Goal: Transaction & Acquisition: Purchase product/service

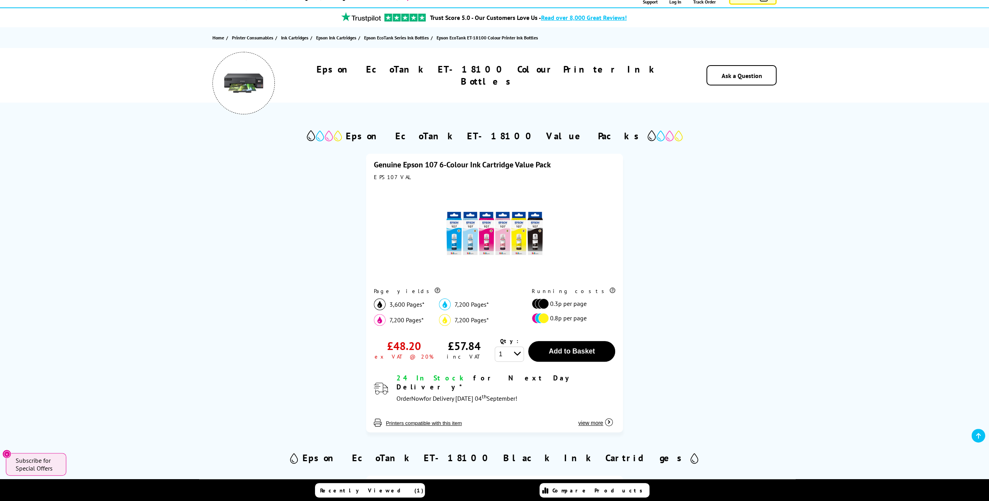
scroll to position [57, 0]
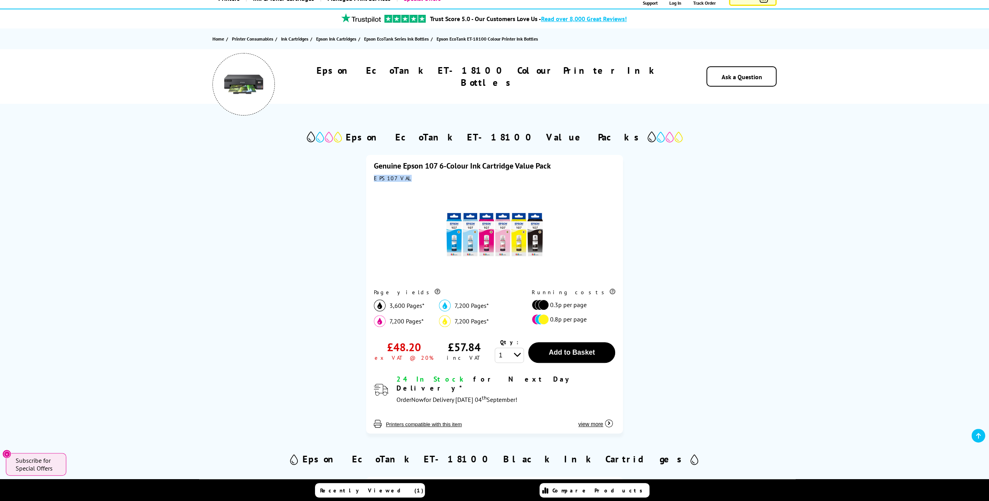
drag, startPoint x: 405, startPoint y: 175, endPoint x: 375, endPoint y: 178, distance: 30.2
click at [375, 178] on div "EPS107VAL" at bounding box center [494, 178] width 241 height 7
copy div "EPS107VAL"
drag, startPoint x: 520, startPoint y: 134, endPoint x: 483, endPoint y: 137, distance: 37.2
click at [483, 137] on h2 "Epson EcoTank ET-18100 Value Packs" at bounding box center [495, 137] width 298 height 12
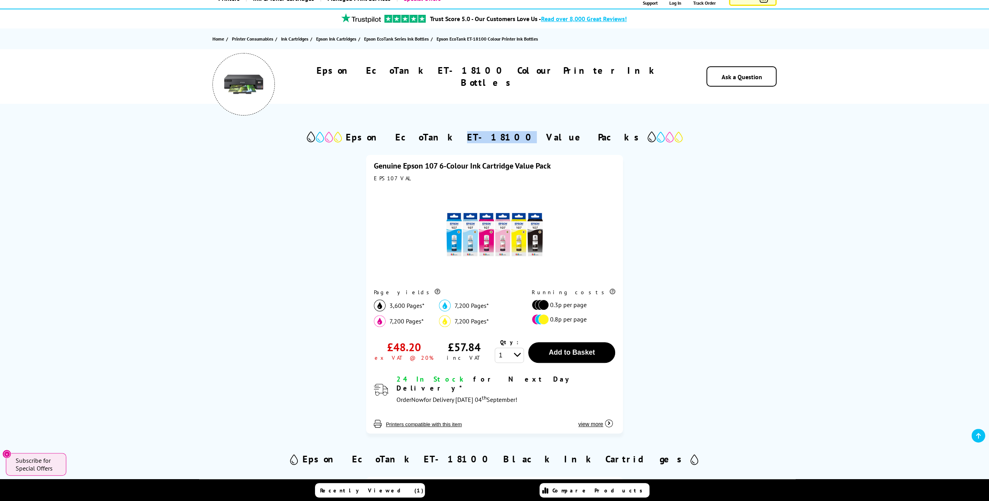
copy h2 "ET-18100"
drag, startPoint x: 394, startPoint y: 182, endPoint x: 366, endPoint y: 180, distance: 28.1
click at [366, 180] on div "Genuine Epson 107 6-Colour Ink Cartridge Value Pack EPS107VAL Page yields 3,600…" at bounding box center [494, 294] width 257 height 279
copy div "EPS107VAL"
drag, startPoint x: 521, startPoint y: 135, endPoint x: 479, endPoint y: 136, distance: 41.3
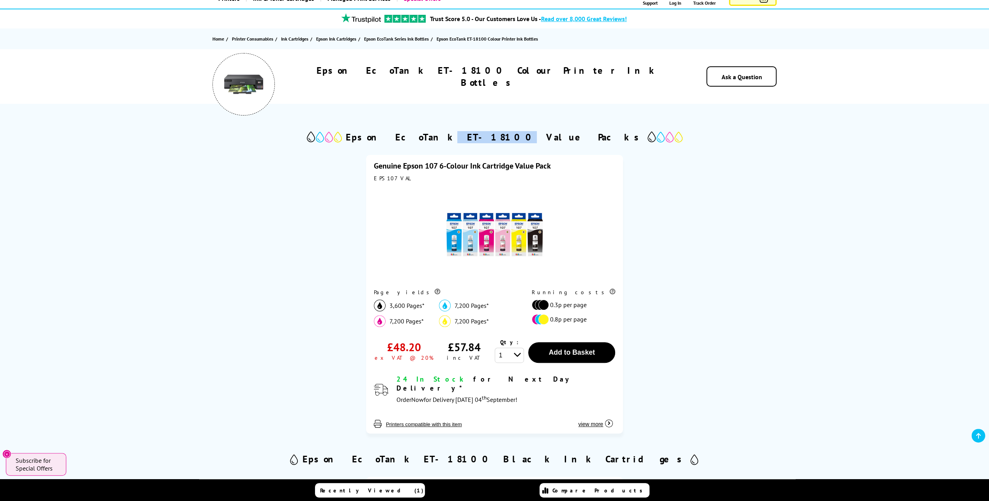
click at [479, 136] on h2 "Epson EcoTank ET-18100 Value Packs" at bounding box center [495, 137] width 298 height 12
copy h2 "ET-18100"
click at [604, 418] on button "view more" at bounding box center [595, 420] width 39 height 15
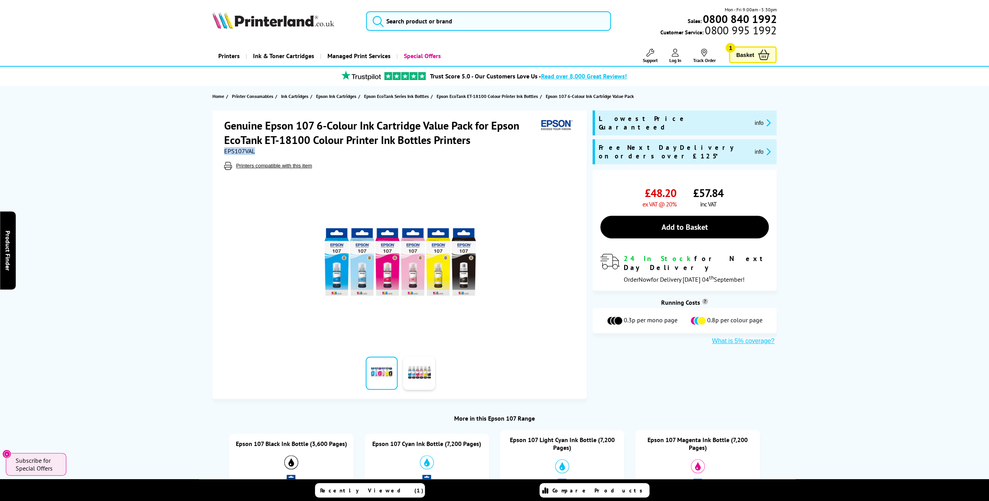
drag, startPoint x: 257, startPoint y: 151, endPoint x: 225, endPoint y: 152, distance: 32.0
click at [225, 152] on div "EPS107VAL" at bounding box center [400, 151] width 353 height 8
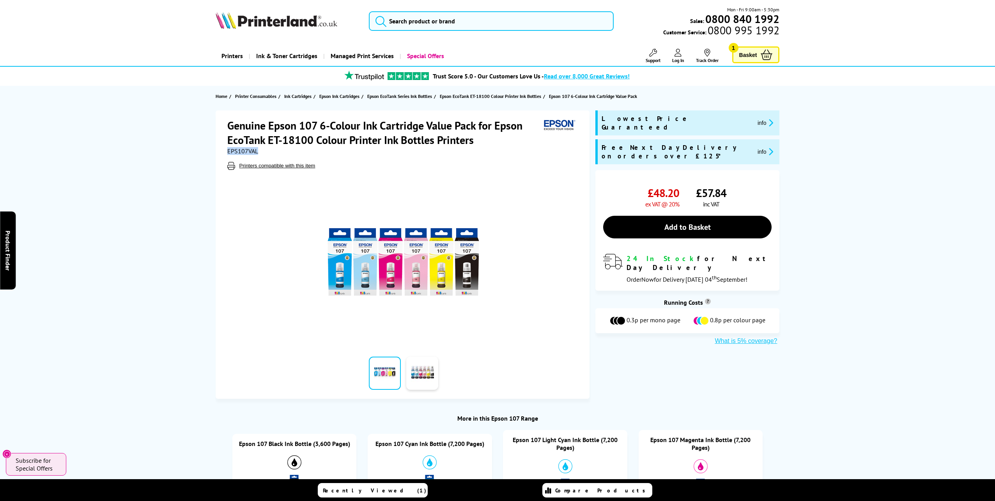
copy span "EPS107VAL"
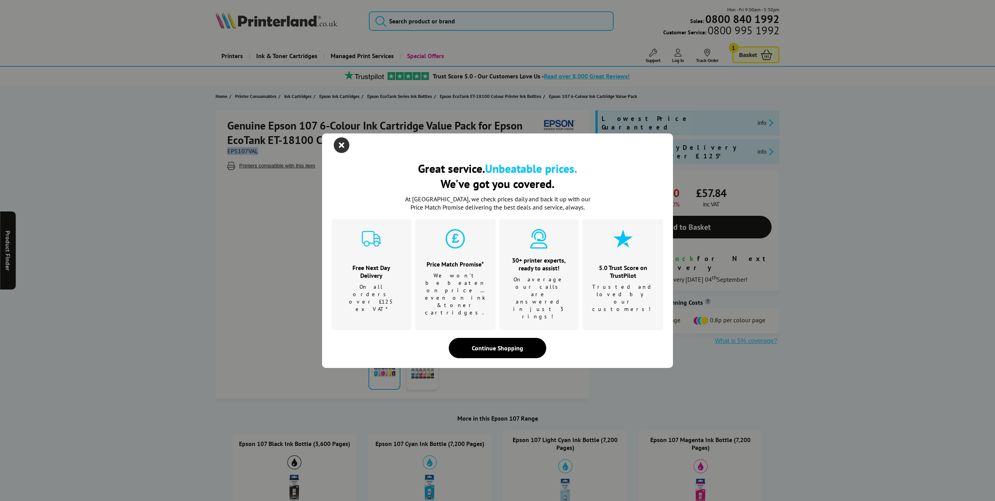
click at [342, 153] on icon "close modal" at bounding box center [342, 145] width 16 height 16
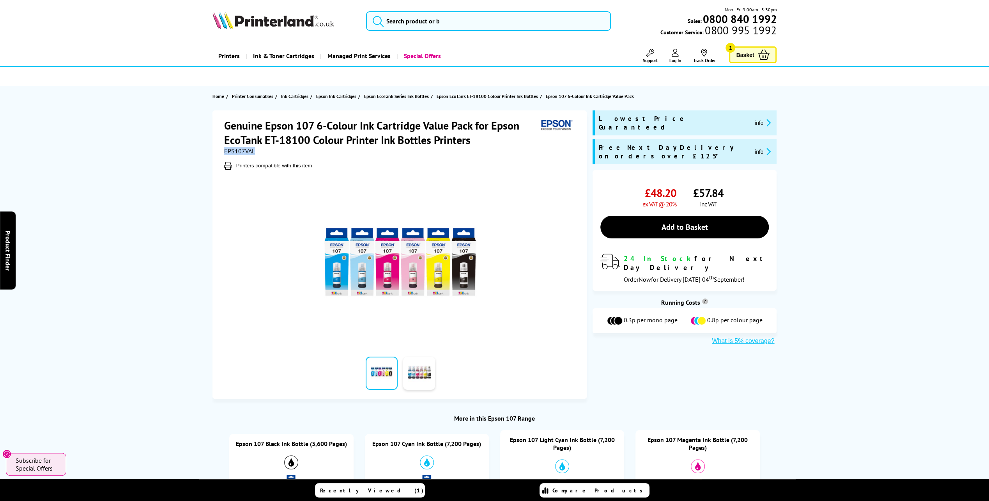
drag, startPoint x: 479, startPoint y: 143, endPoint x: 436, endPoint y: 142, distance: 42.5
click at [479, 143] on h1 "Genuine Epson 107 6-Colour Ink Cartridge Value Pack for Epson EcoTank ET-18100 …" at bounding box center [381, 132] width 314 height 29
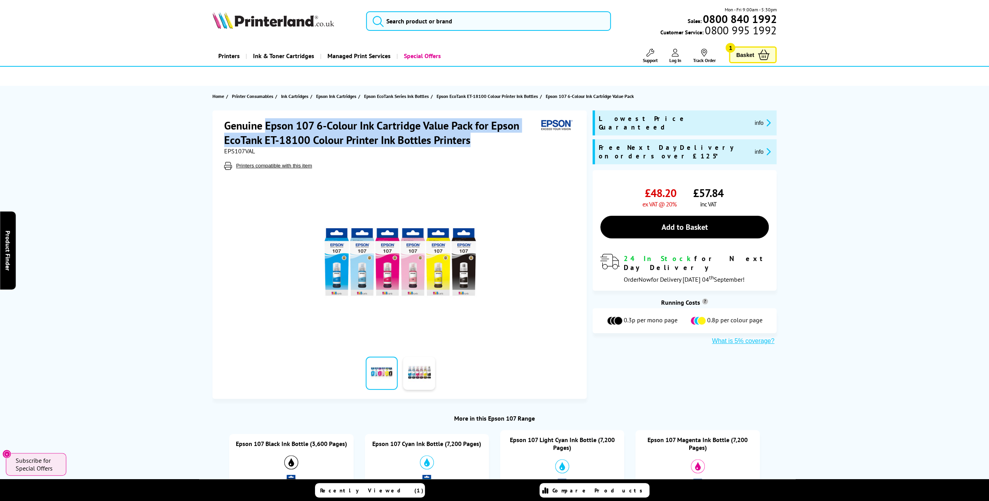
drag, startPoint x: 436, startPoint y: 142, endPoint x: 269, endPoint y: 126, distance: 168.0
click at [269, 126] on h1 "Genuine Epson 107 6-Colour Ink Cartridge Value Pack for Epson EcoTank ET-18100 …" at bounding box center [381, 132] width 314 height 29
copy div "Epson 107 6-Colour Ink Cartridge Value Pack for Epson EcoTank ET-18100 Colour P…"
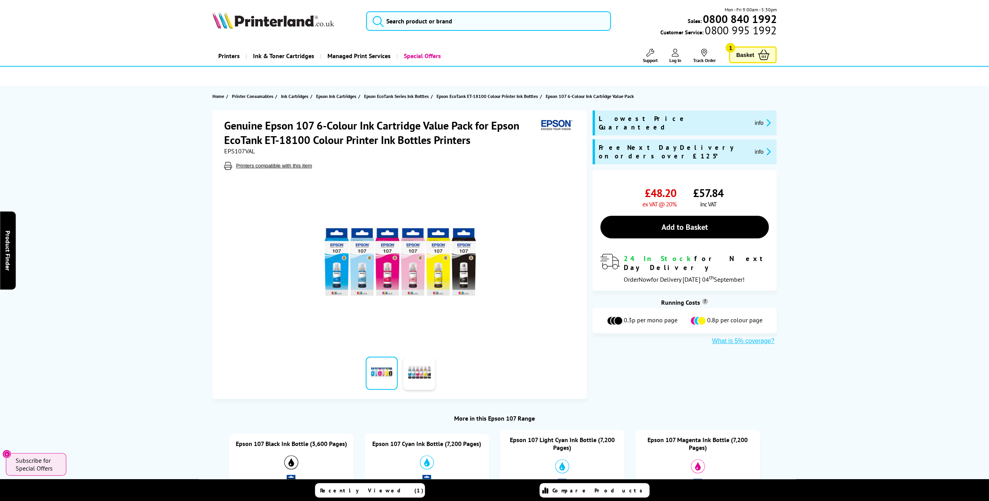
click at [424, 158] on div "Genuine Epson 107 6-Colour Ink Cartridge Value Pack for Epson EcoTank ET-18100 …" at bounding box center [400, 143] width 353 height 51
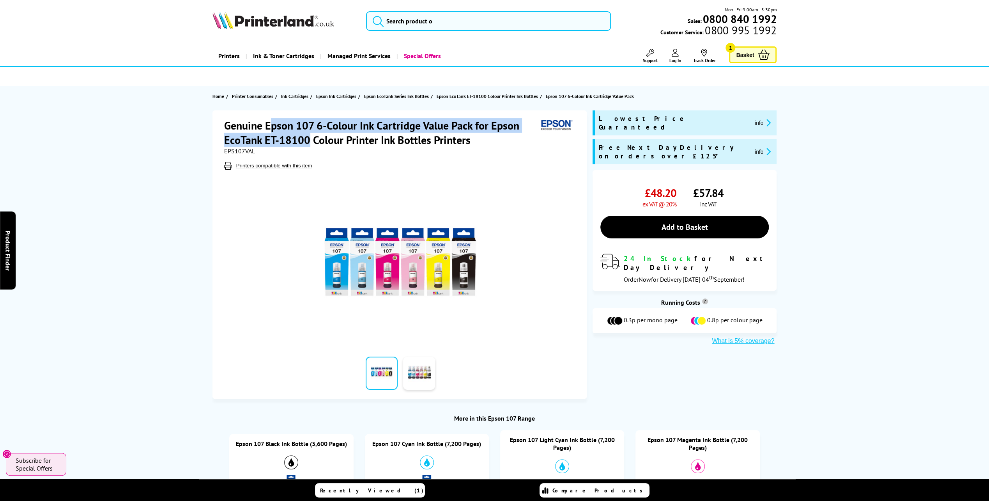
drag, startPoint x: 268, startPoint y: 126, endPoint x: 310, endPoint y: 137, distance: 43.3
click at [310, 137] on h1 "Genuine Epson 107 6-Colour Ink Cartridge Value Pack for Epson EcoTank ET-18100 …" at bounding box center [381, 132] width 314 height 29
copy h1 "pson 107 6-Colour Ink Cartridge Value Pack for Epson EcoTank ET-18100"
click at [432, 383] on link at bounding box center [419, 372] width 32 height 33
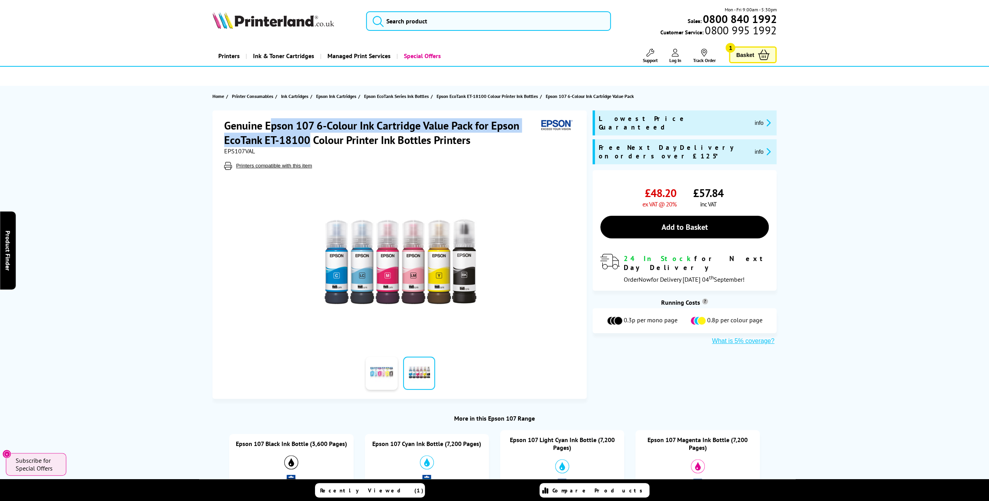
click at [383, 376] on link at bounding box center [382, 372] width 32 height 33
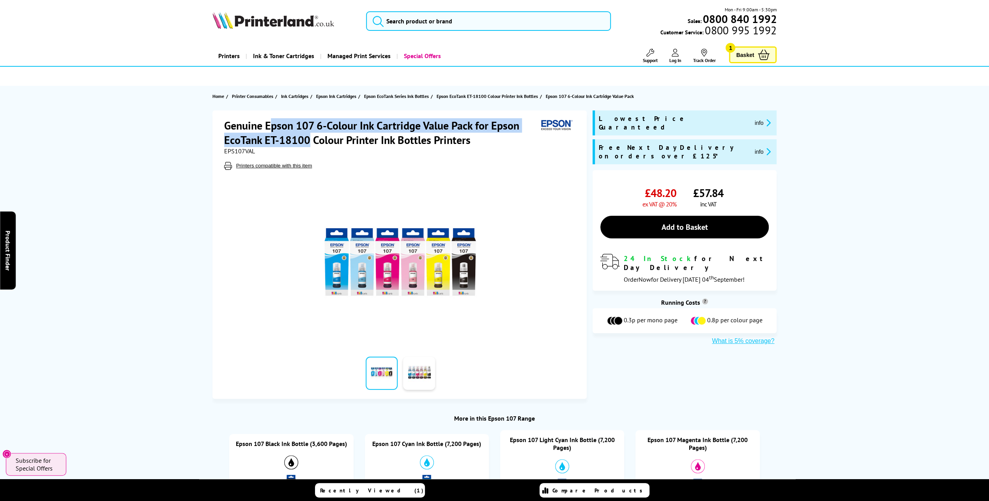
click at [769, 55] on icon at bounding box center [764, 55] width 12 height 11
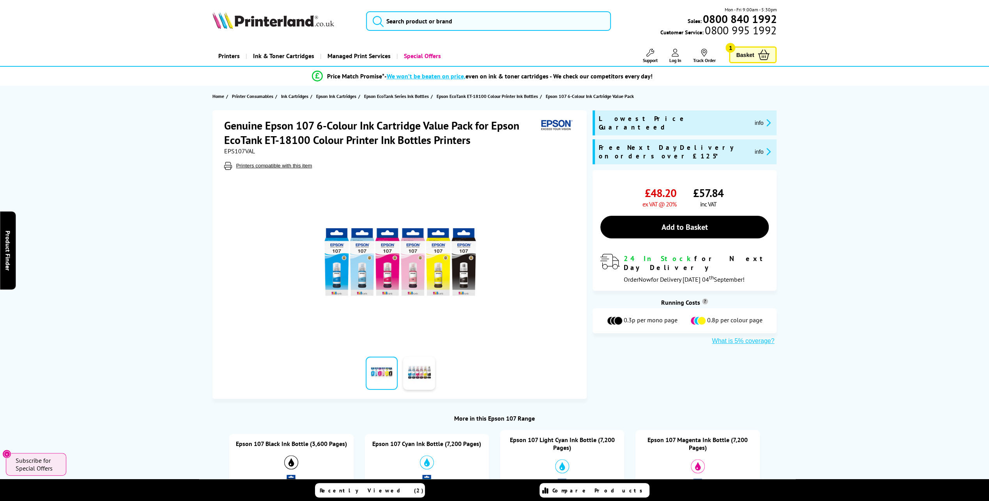
click at [417, 258] on img at bounding box center [400, 261] width 153 height 153
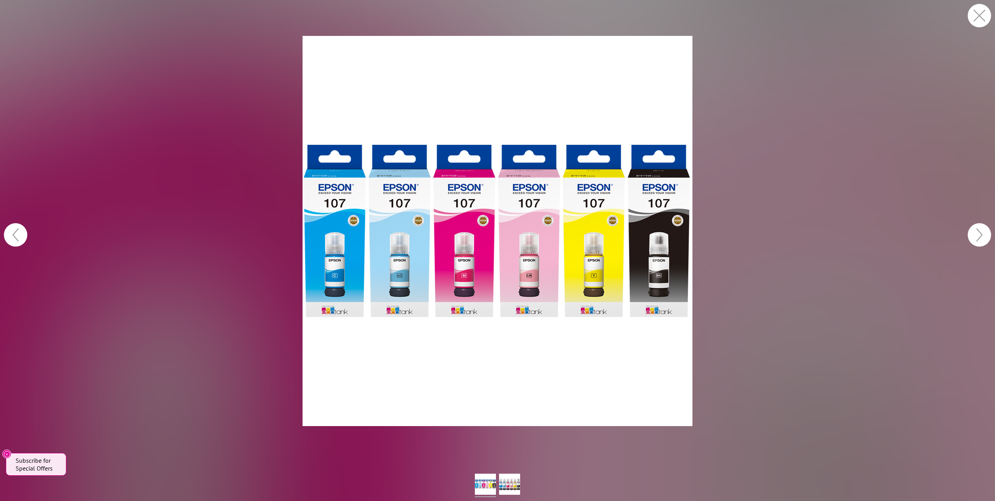
click at [788, 316] on figure at bounding box center [497, 231] width 995 height 446
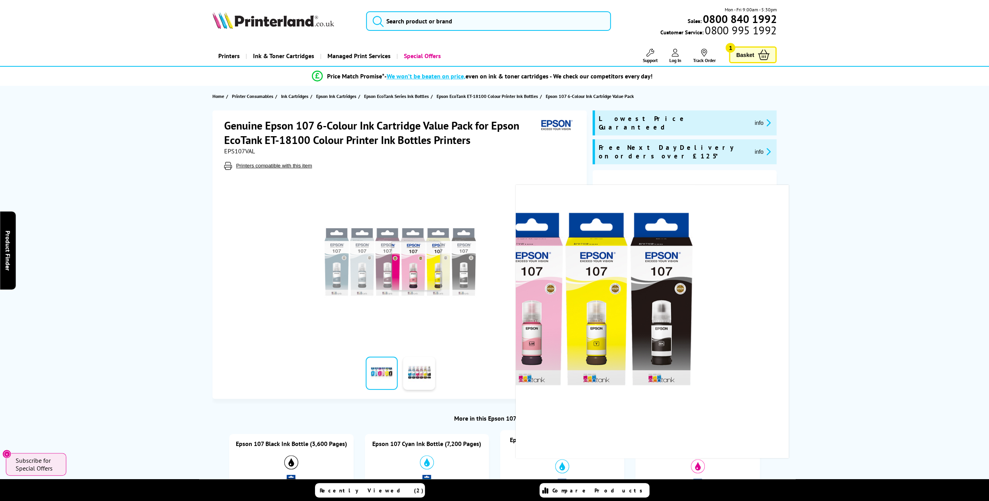
click at [416, 266] on img at bounding box center [400, 261] width 153 height 153
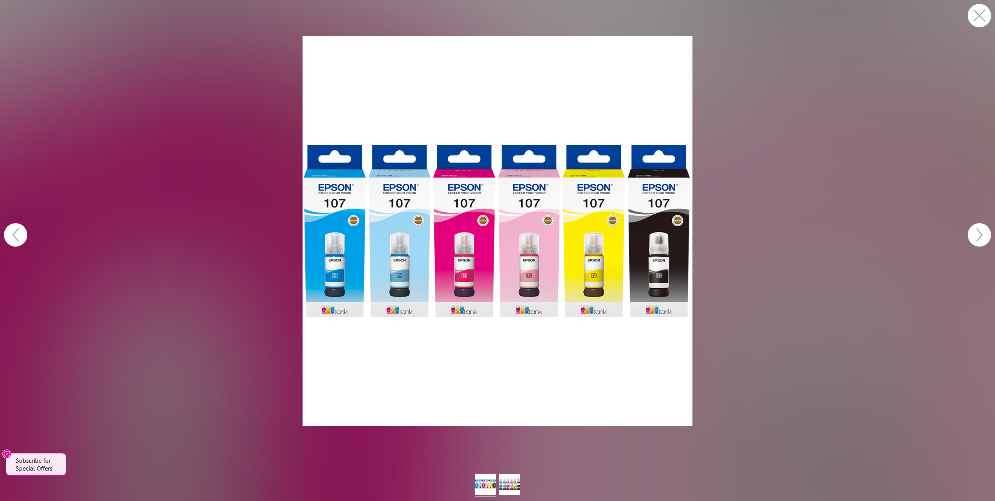
drag, startPoint x: 750, startPoint y: 193, endPoint x: 944, endPoint y: 33, distance: 252.0
click at [750, 193] on figure at bounding box center [497, 231] width 995 height 446
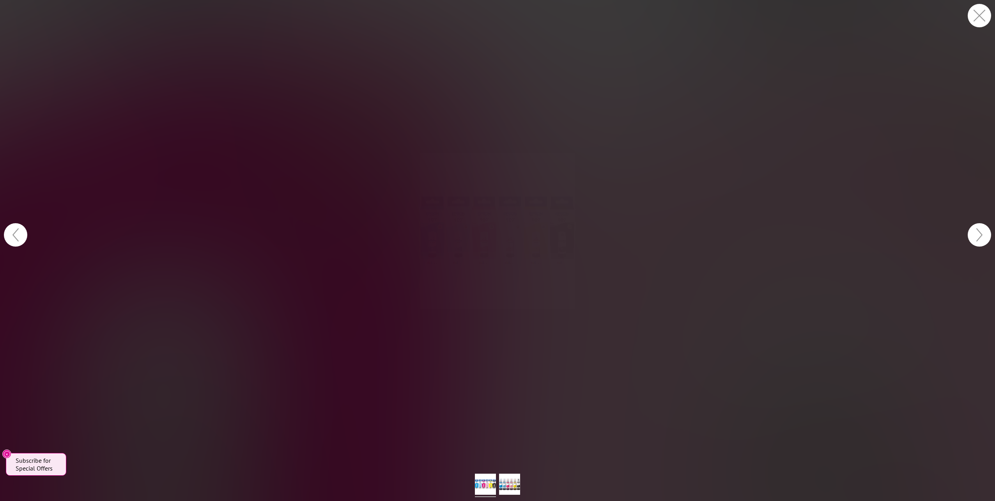
click at [973, 11] on header "Mon - Fri 9:00am - 5:30pm Sales: 0800 840 1992 Customer Service: 0800 995 1992" at bounding box center [497, 33] width 995 height 67
